Goal: Transaction & Acquisition: Purchase product/service

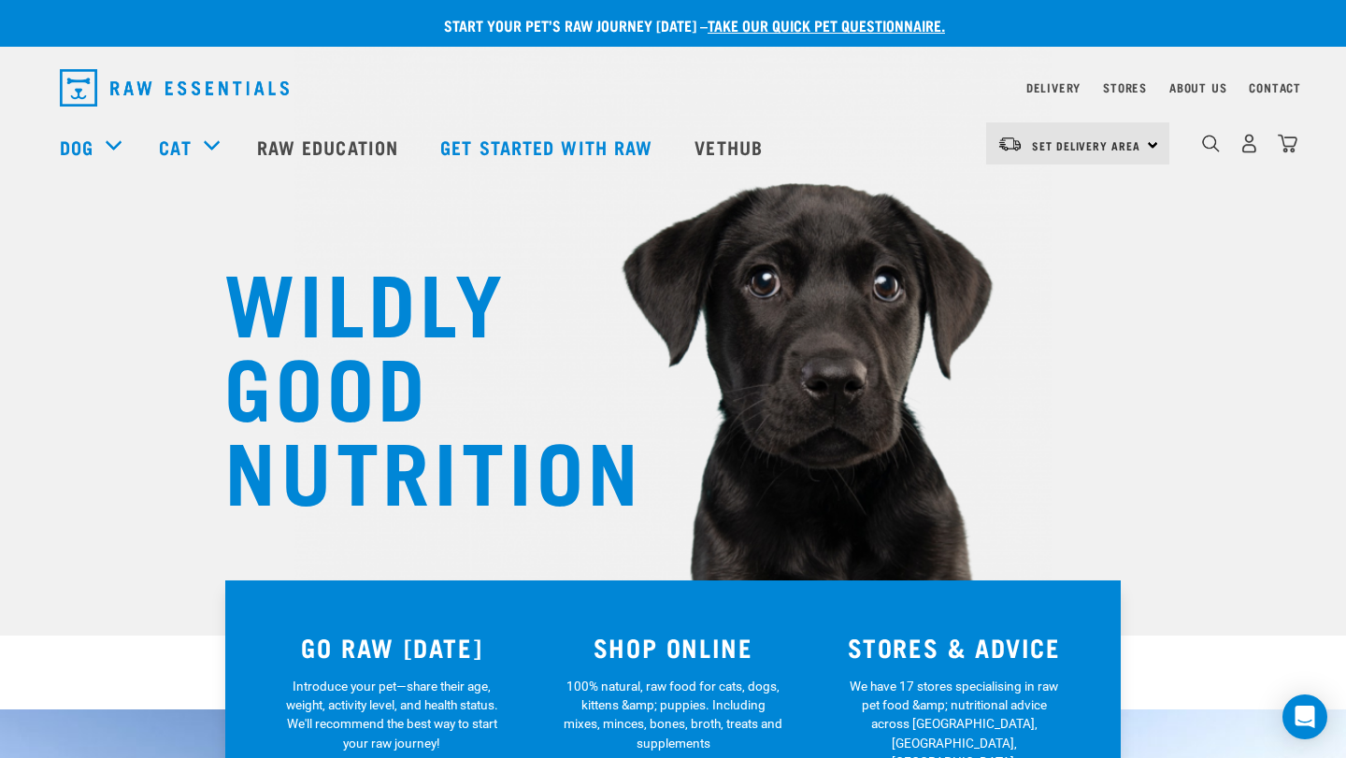
click at [1026, 349] on img at bounding box center [673, 265] width 758 height 699
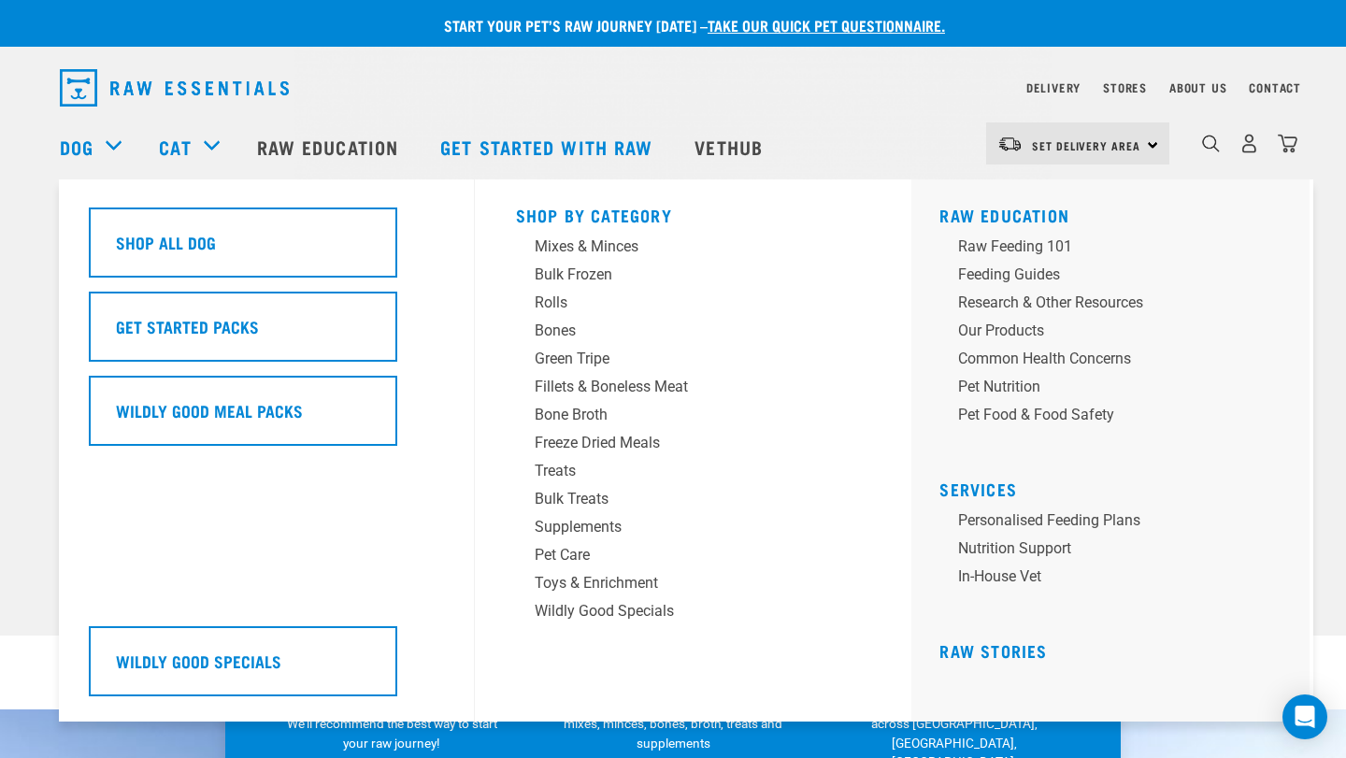
click at [108, 145] on div "Dog" at bounding box center [100, 146] width 80 height 75
click at [110, 147] on div "Dog" at bounding box center [100, 146] width 80 height 75
click at [574, 273] on div "Bulk Frozen" at bounding box center [681, 275] width 292 height 22
